Goal: Task Accomplishment & Management: Manage account settings

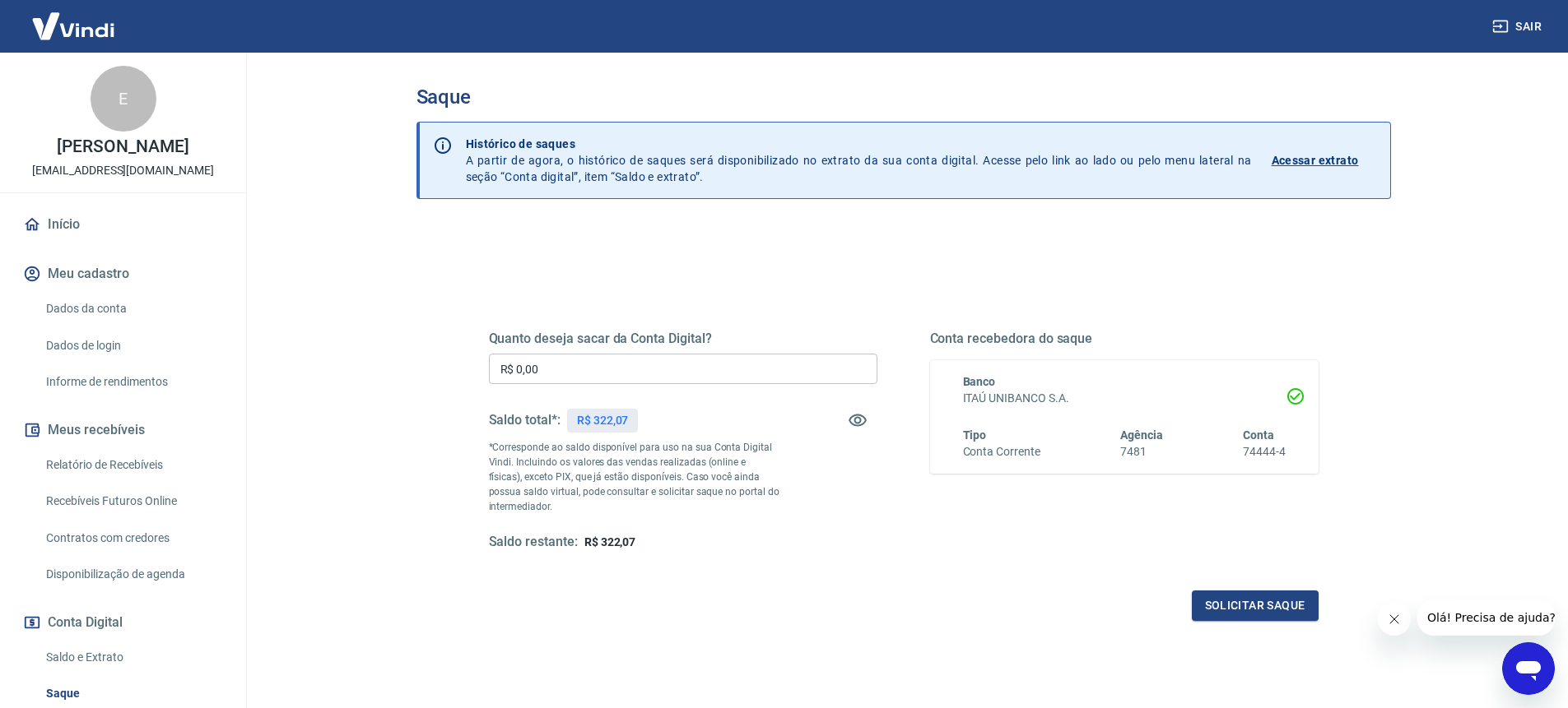
click at [658, 346] on div "Quanto deseja sacar da Conta Digital? R$ 0,00 ​ Saldo total*: R$ 322,07 *Corres…" at bounding box center [683, 441] width 389 height 221
click at [655, 359] on input "R$ 0,00" at bounding box center [683, 369] width 389 height 30
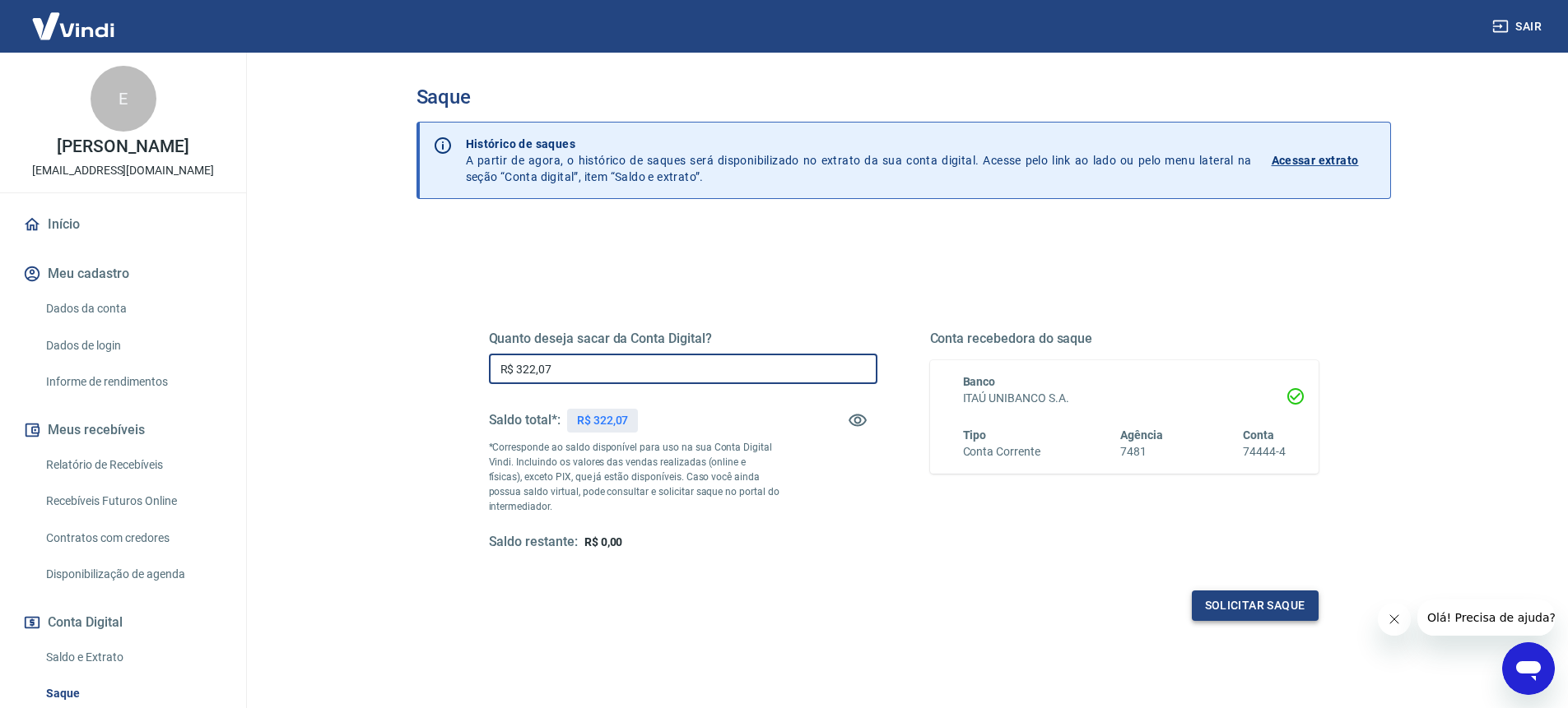
type input "R$ 322,07"
click at [1263, 606] on button "Solicitar saque" at bounding box center [1254, 605] width 126 height 30
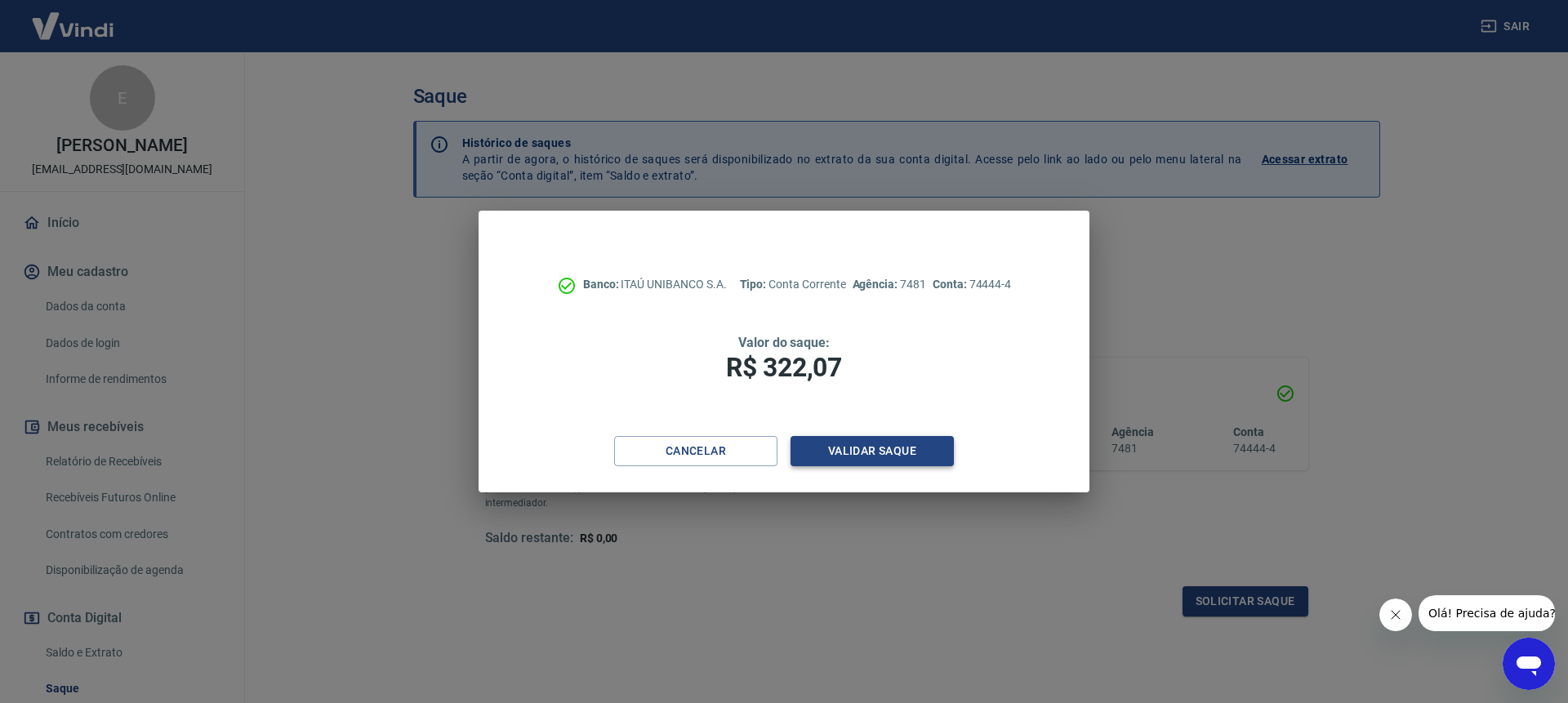
click at [900, 454] on button "Validar saque" at bounding box center [872, 450] width 163 height 30
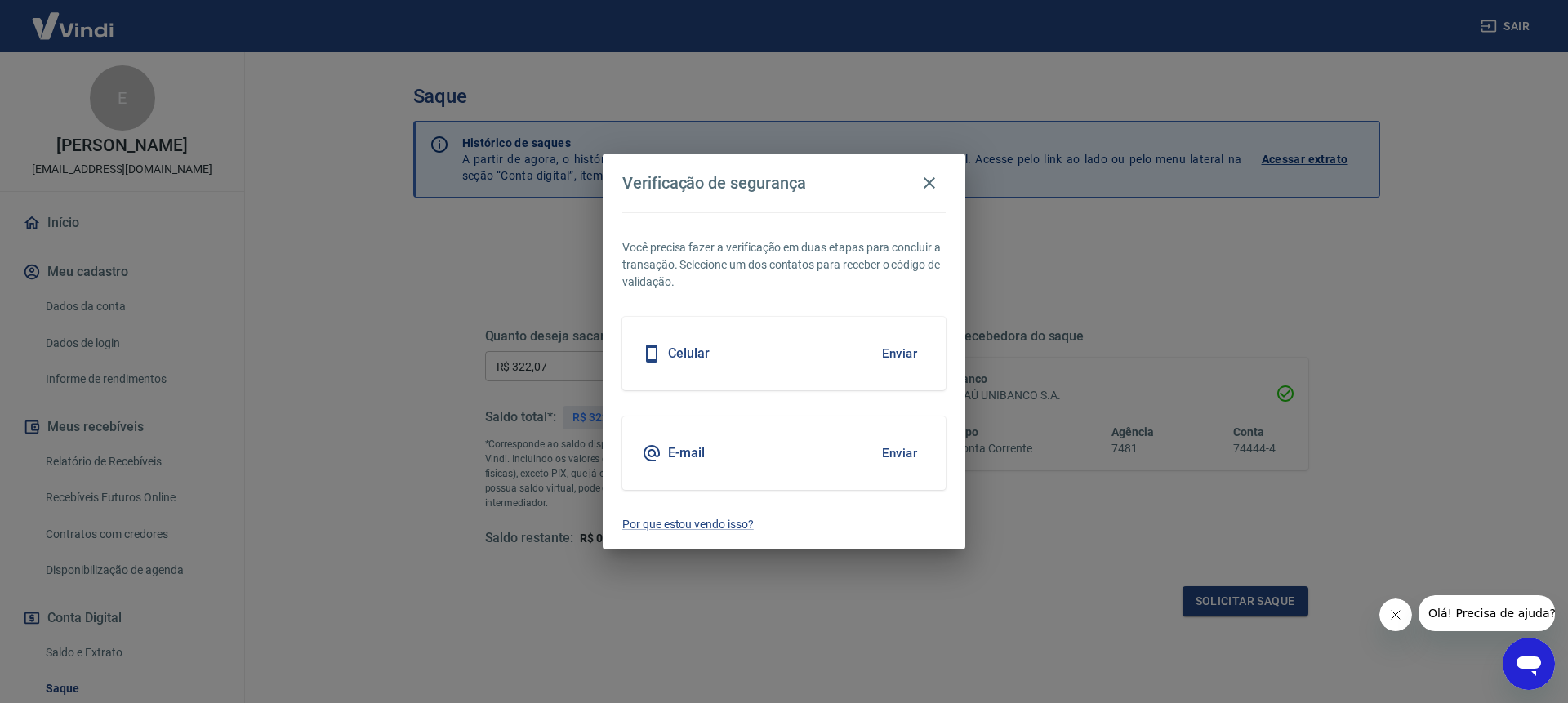
click at [899, 451] on button "Enviar" at bounding box center [900, 453] width 53 height 34
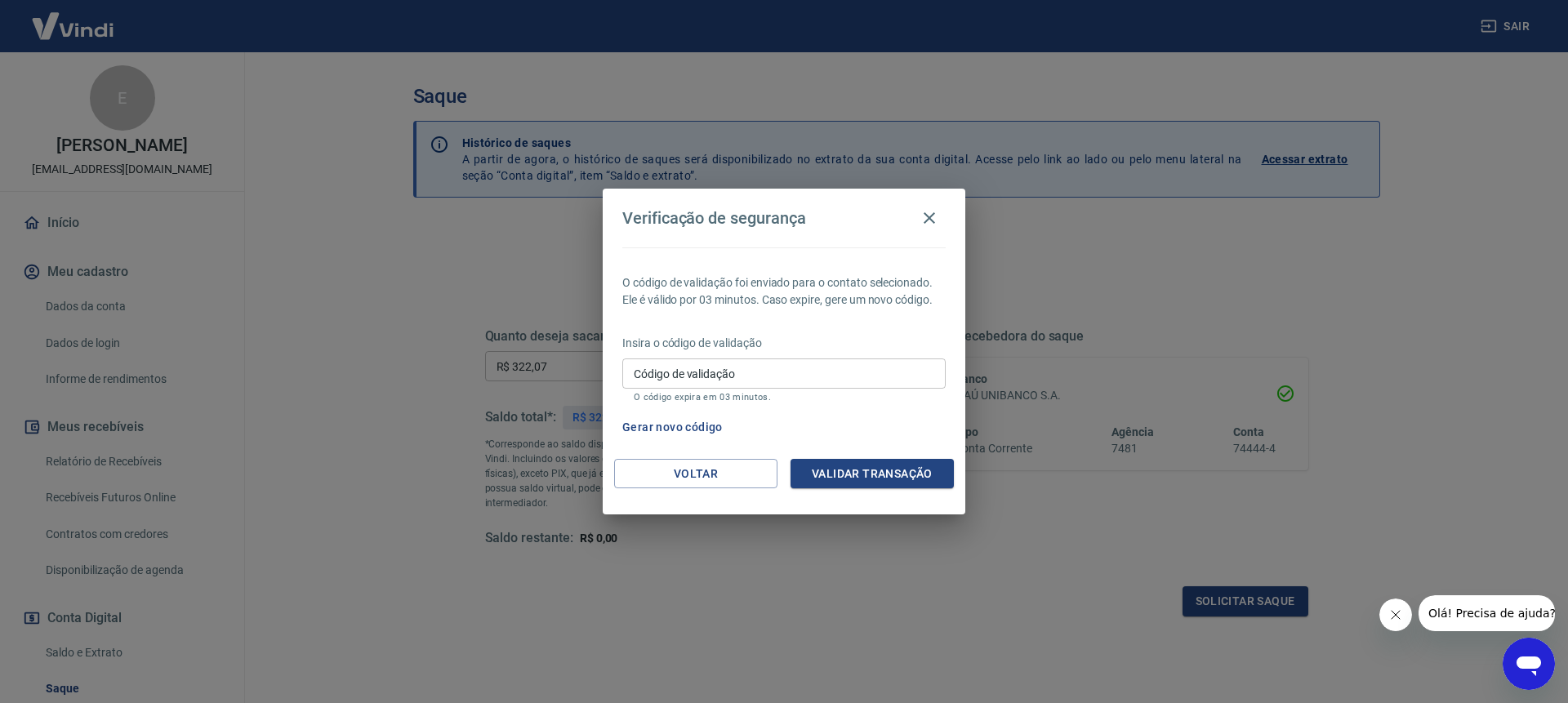
click at [740, 374] on input "Código de validação" at bounding box center [784, 373] width 323 height 30
type input "577261"
click at [895, 471] on button "Validar transação" at bounding box center [872, 474] width 163 height 30
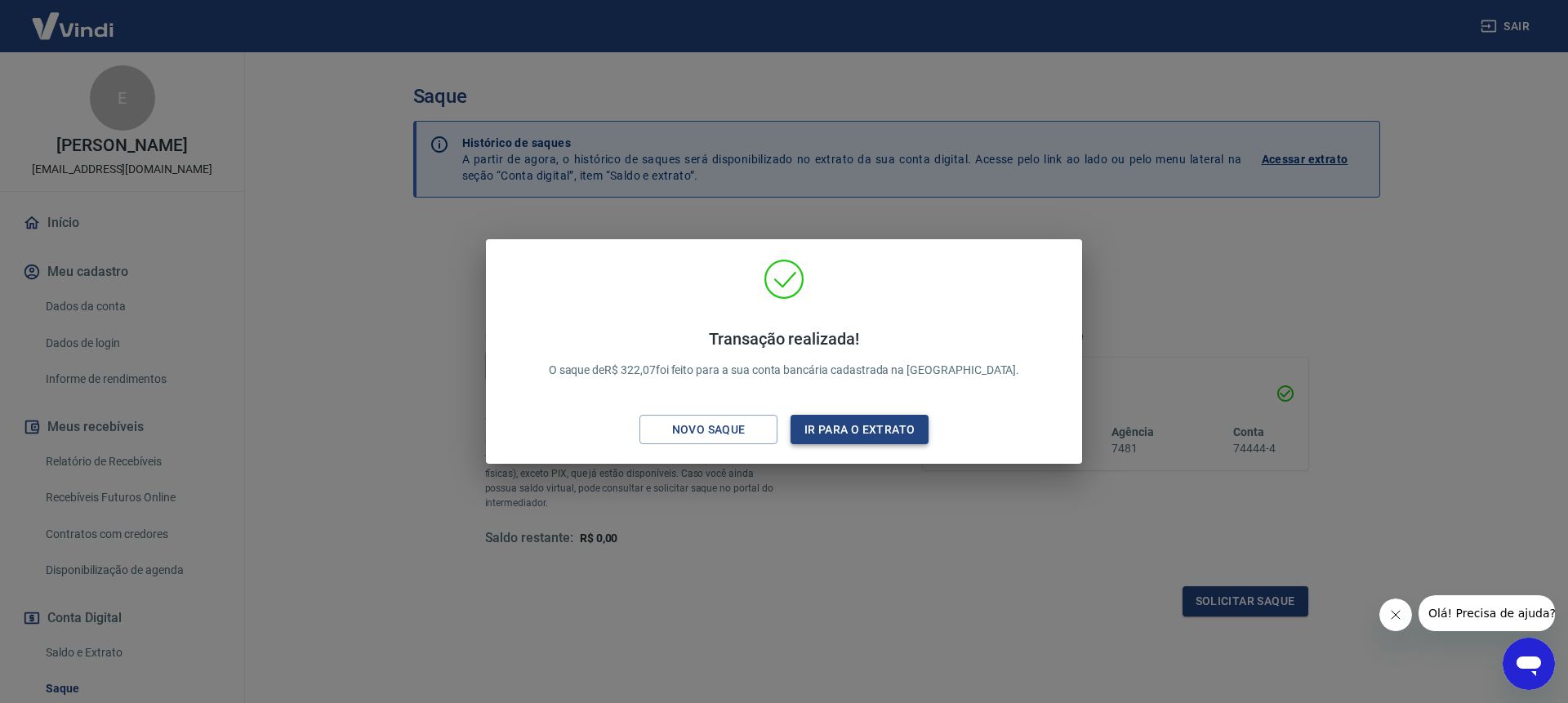
click at [827, 425] on button "Ir para o extrato" at bounding box center [860, 429] width 138 height 30
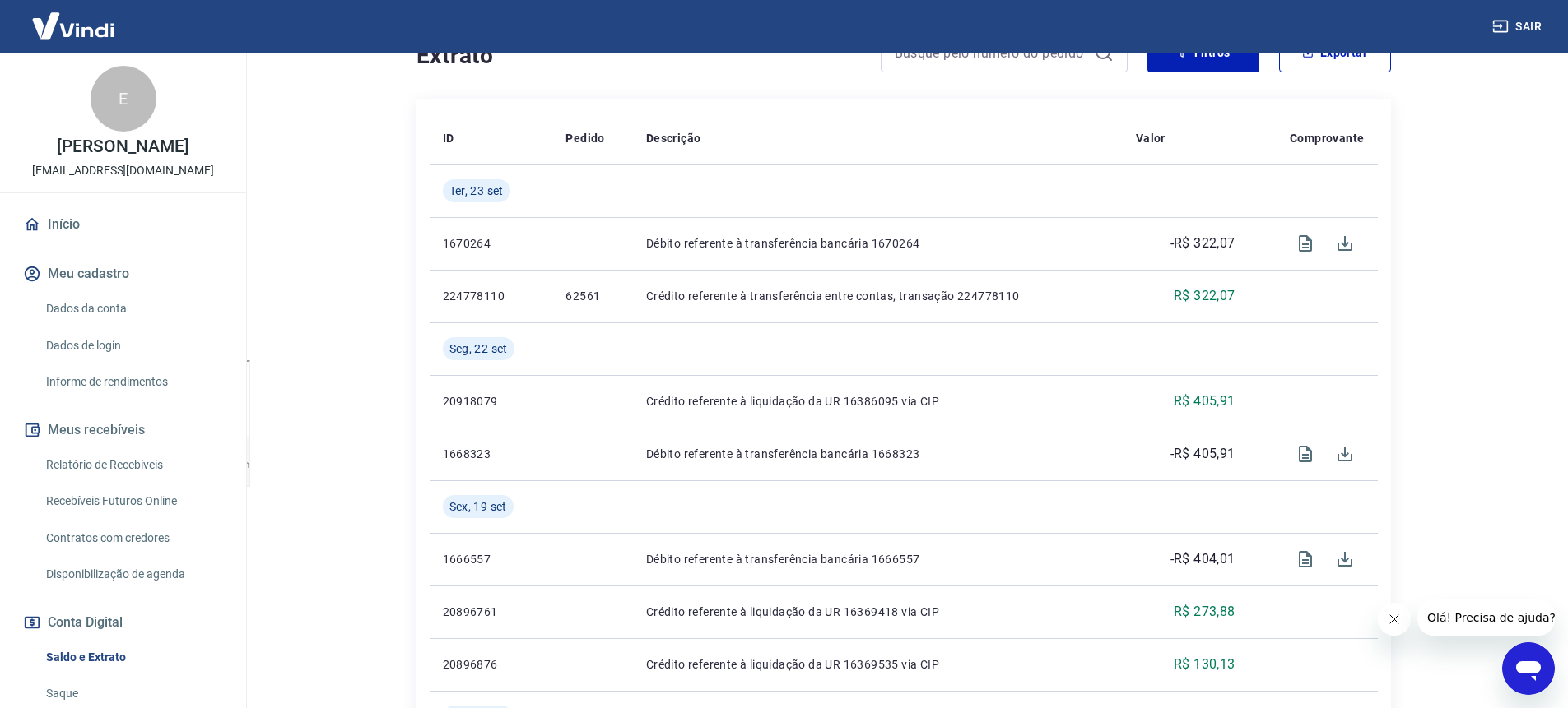
scroll to position [283, 0]
